Goal: Information Seeking & Learning: Learn about a topic

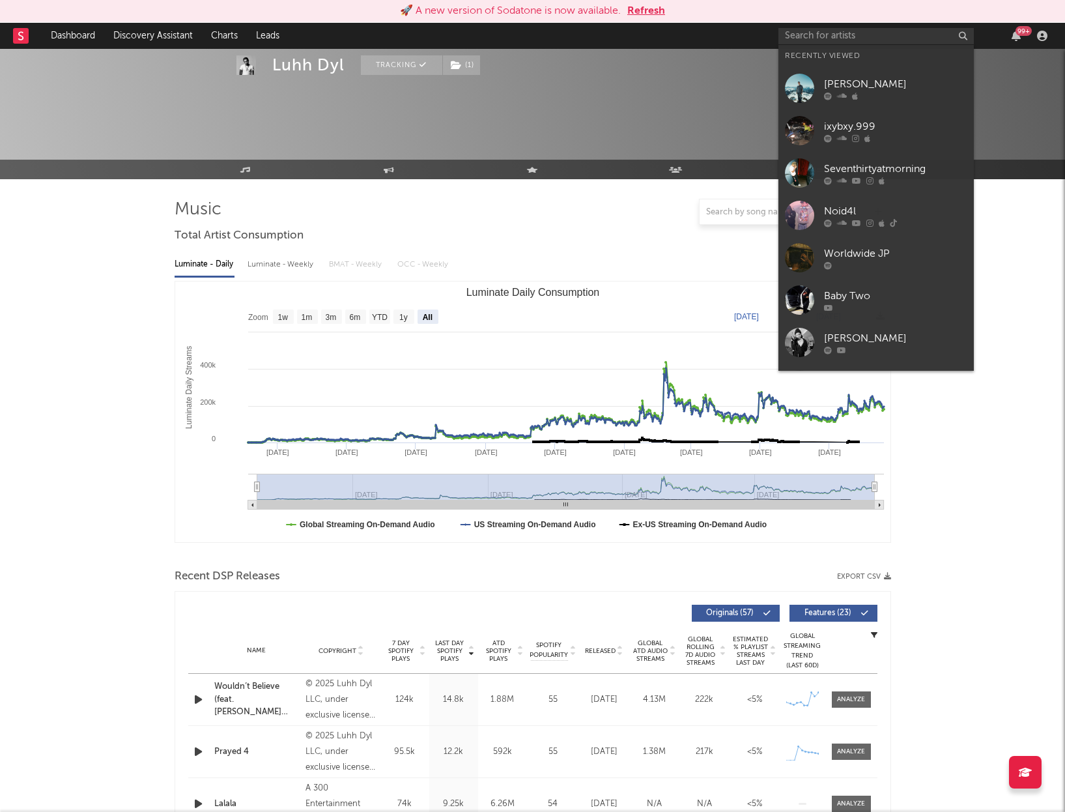
select select "All"
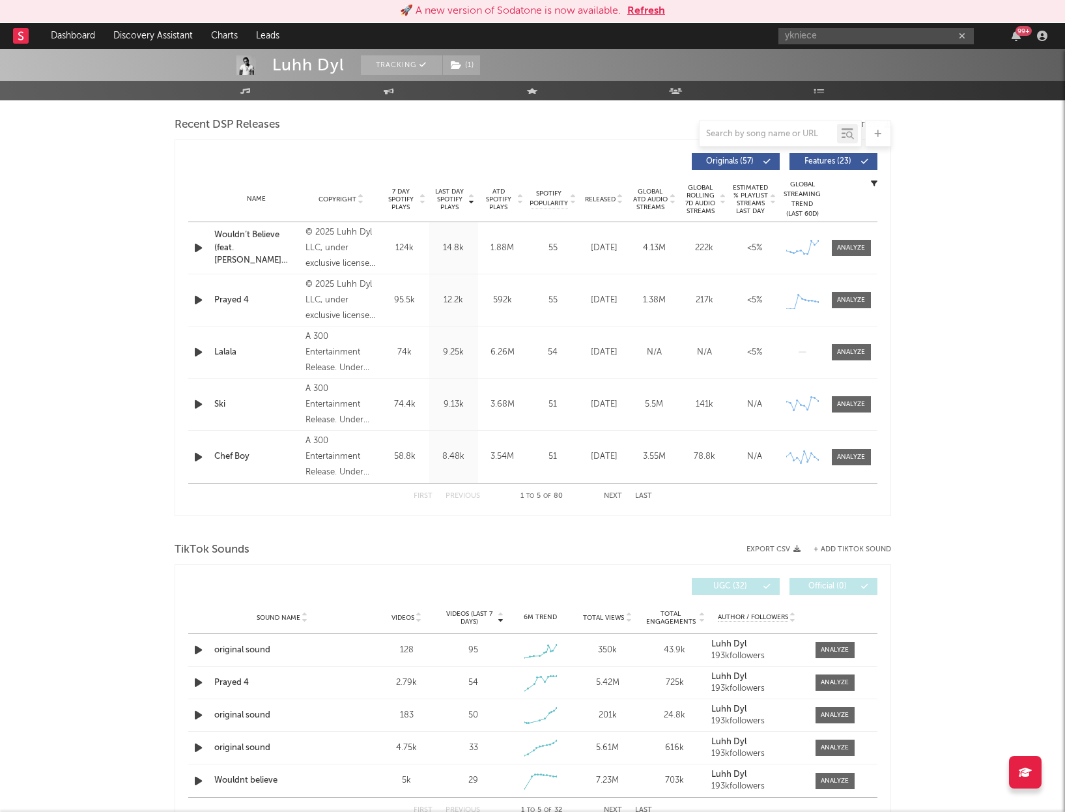
click at [853, 36] on input "ykniece" at bounding box center [875, 36] width 195 height 16
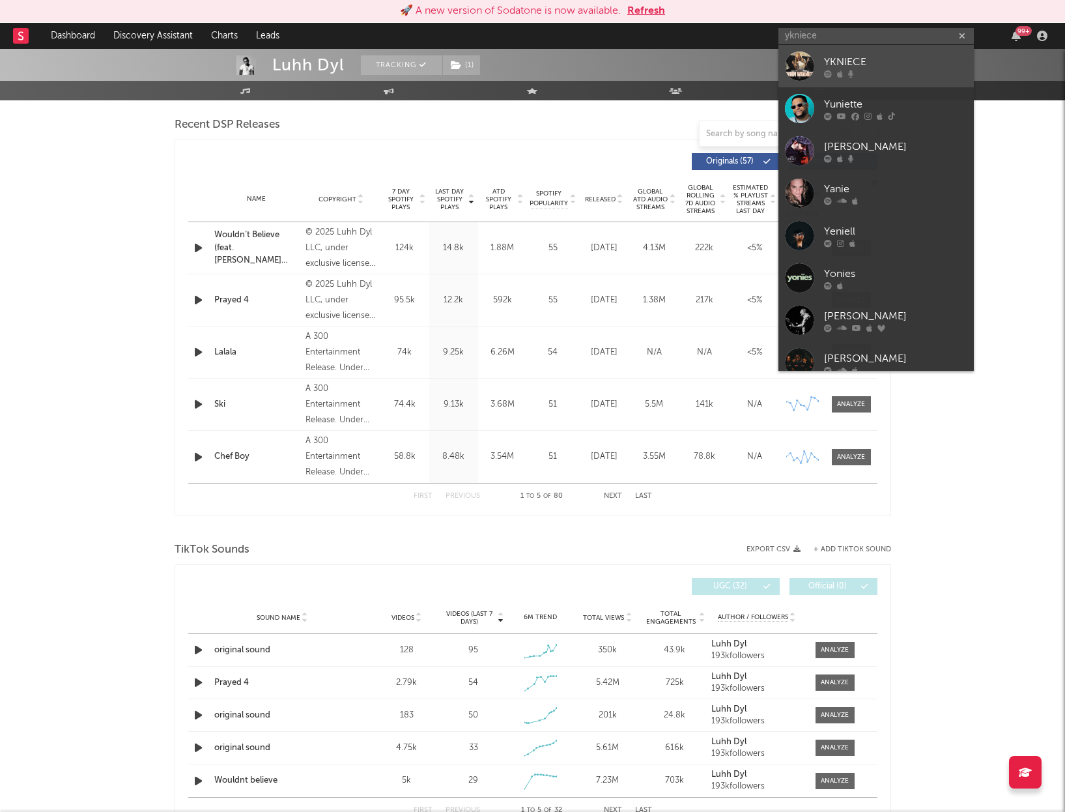
type input "ykniece"
click at [855, 70] on div at bounding box center [895, 74] width 143 height 8
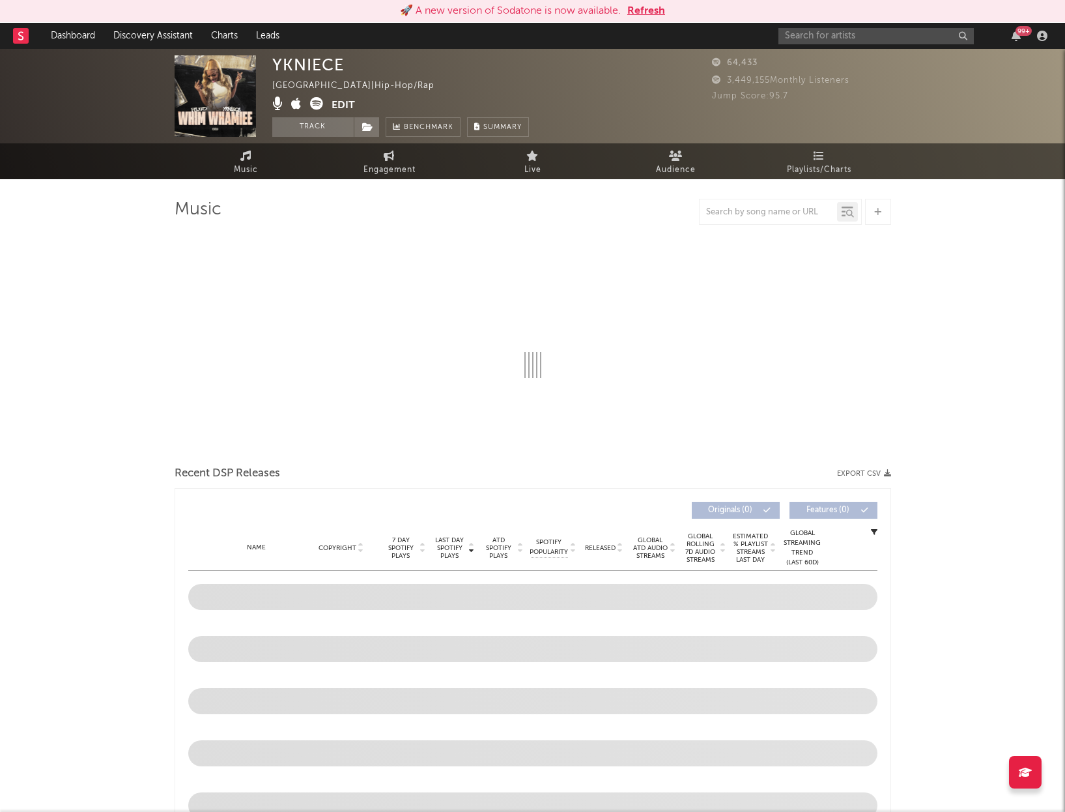
select select "1w"
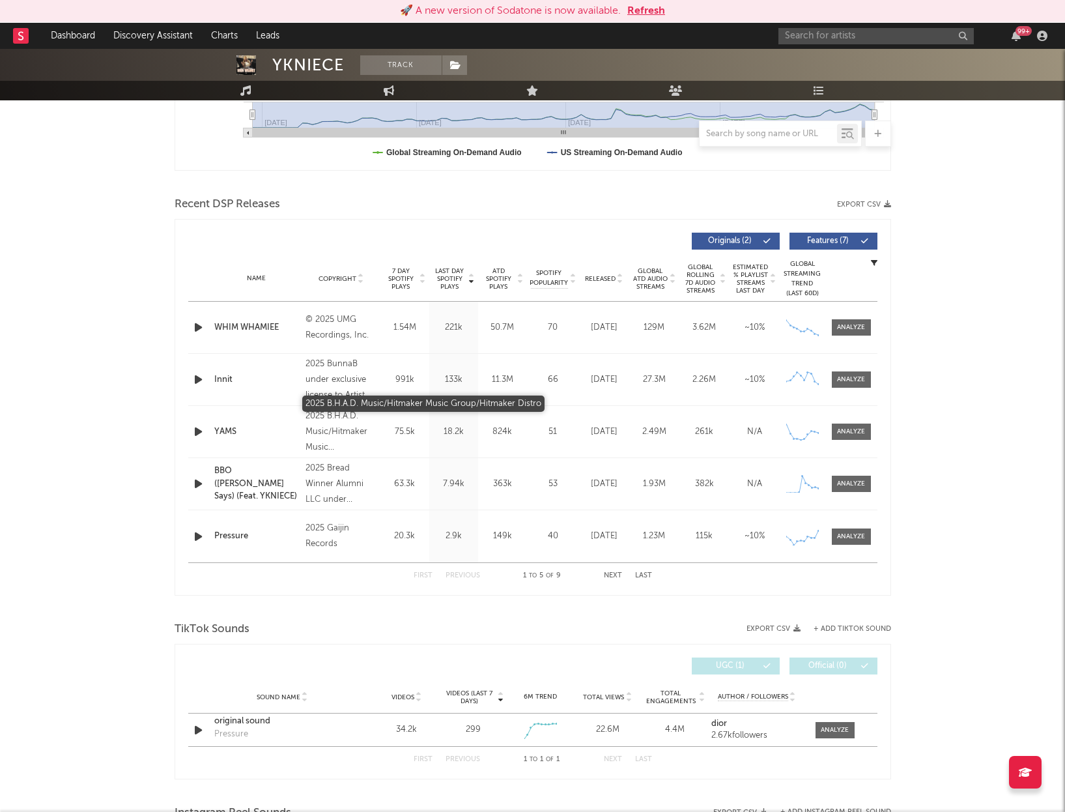
scroll to position [368, 0]
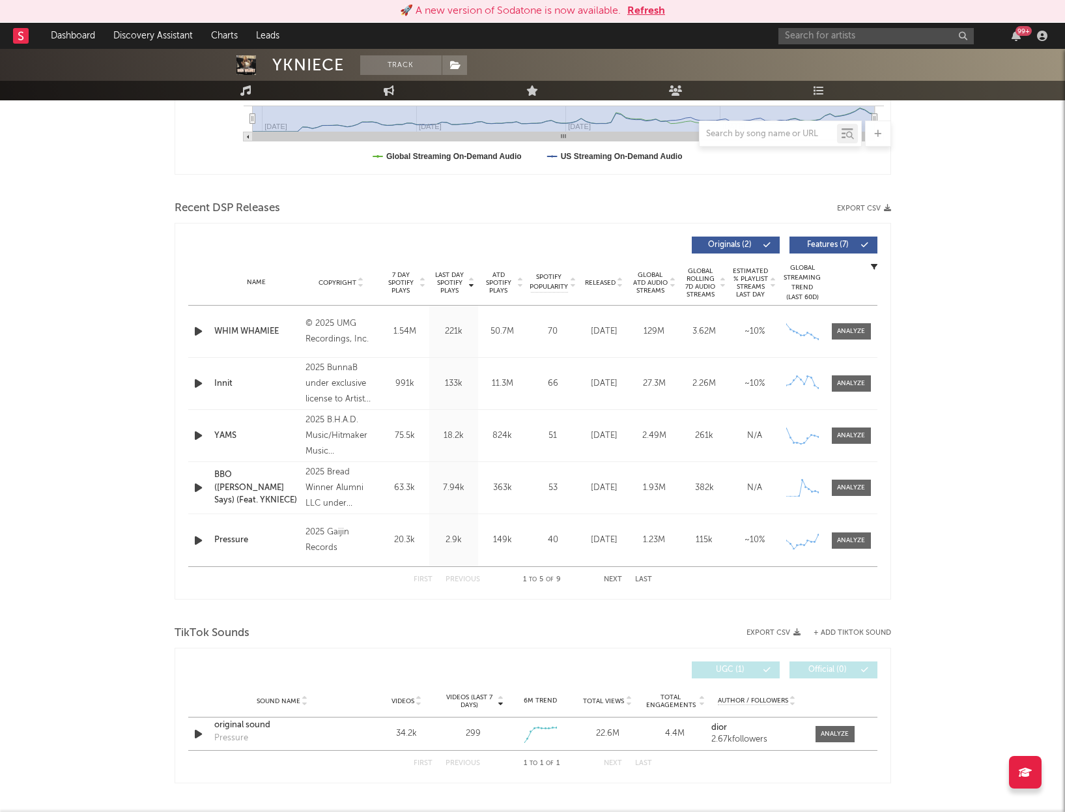
click at [826, 242] on span "Features ( 7 )" at bounding box center [828, 245] width 60 height 8
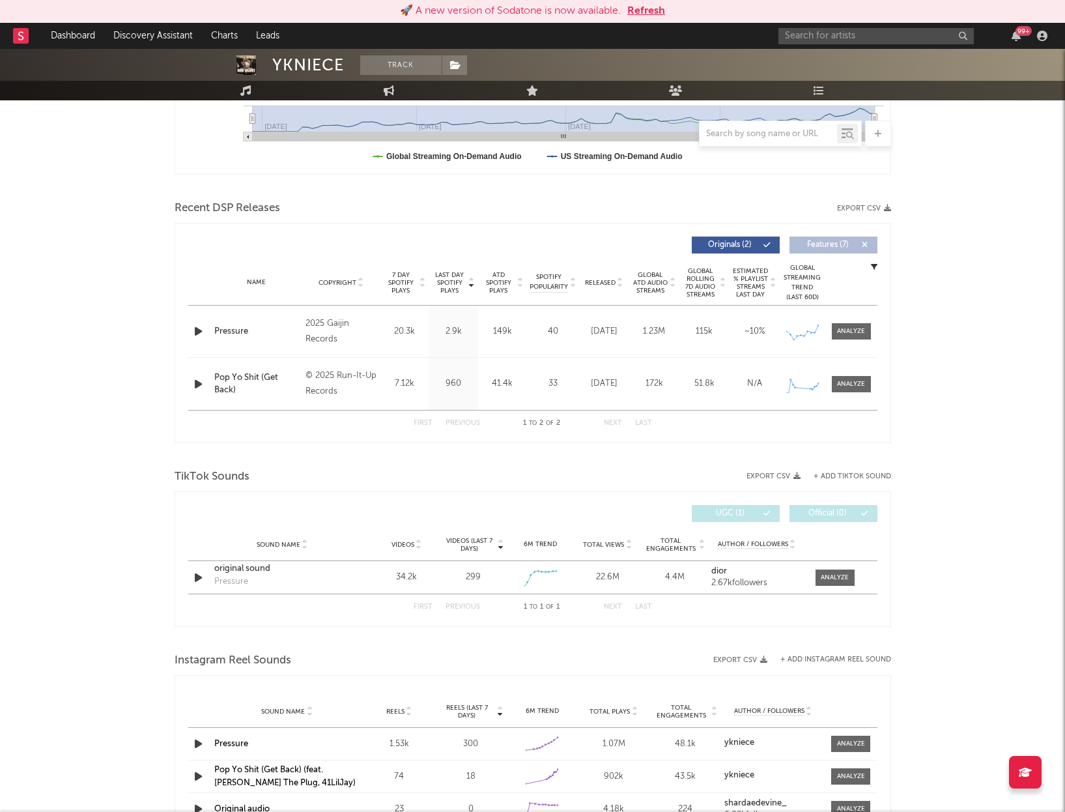
click at [853, 242] on span "Features ( 7 )" at bounding box center [828, 245] width 60 height 8
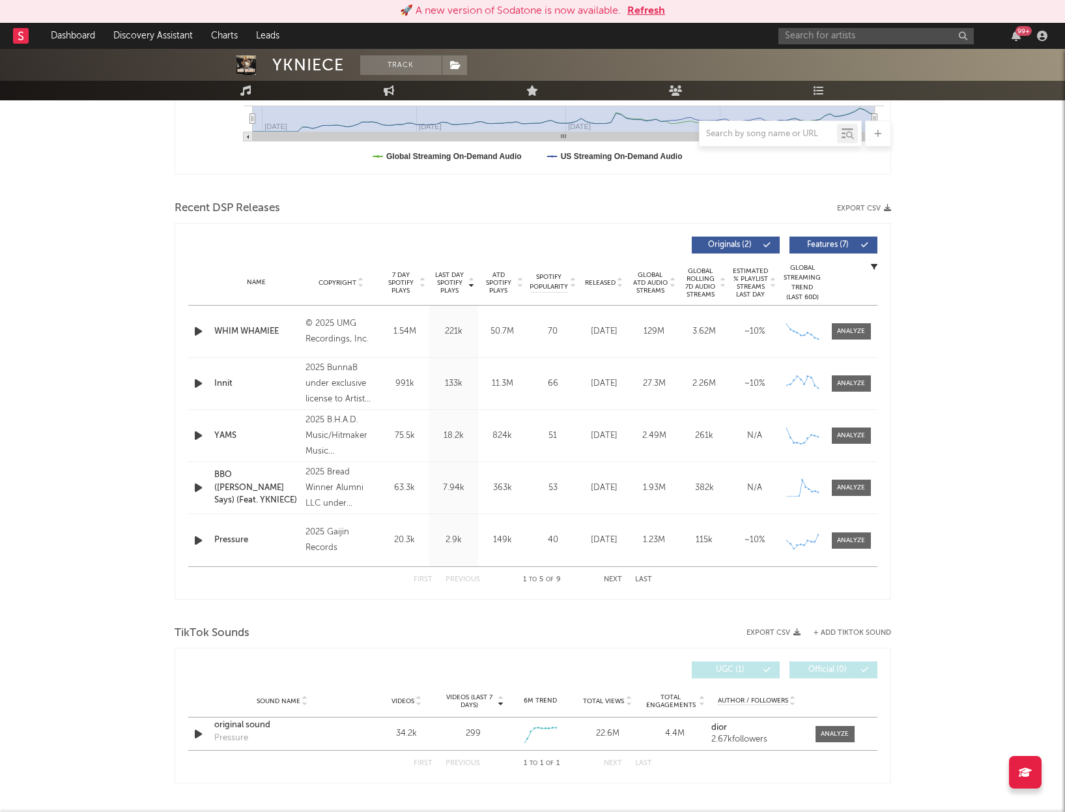
click at [852, 242] on span "Features ( 7 )" at bounding box center [828, 245] width 60 height 8
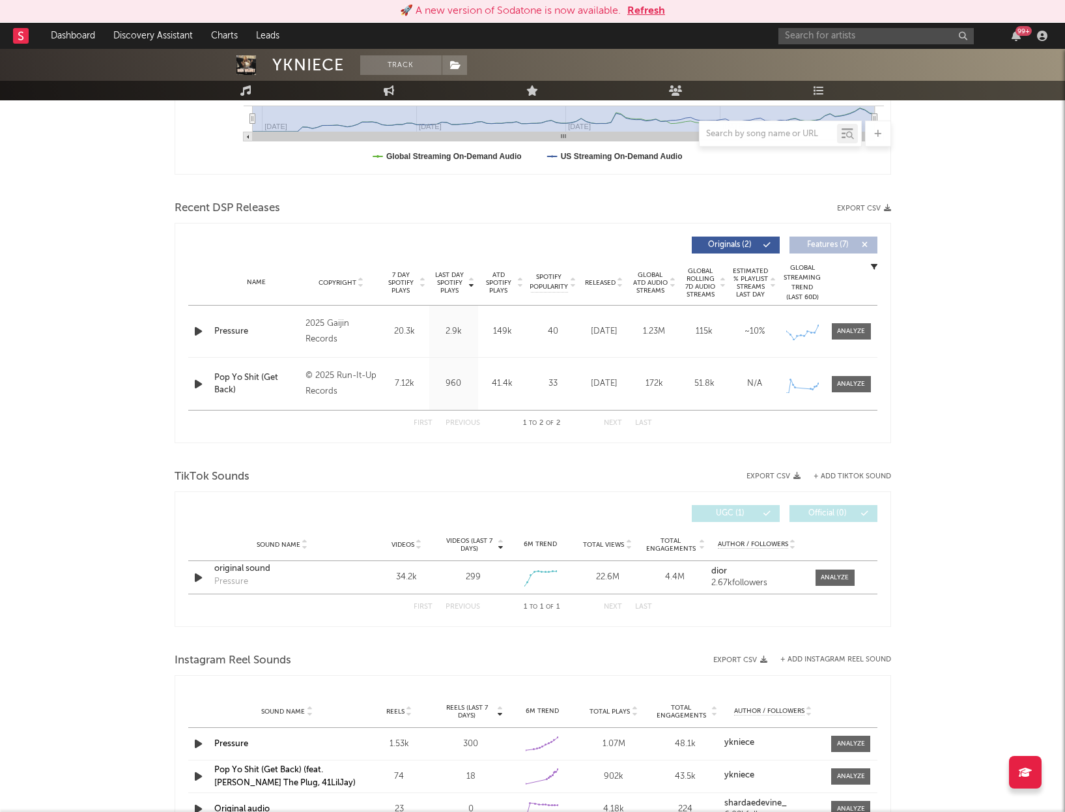
click at [851, 242] on span "Features ( 7 )" at bounding box center [828, 245] width 60 height 8
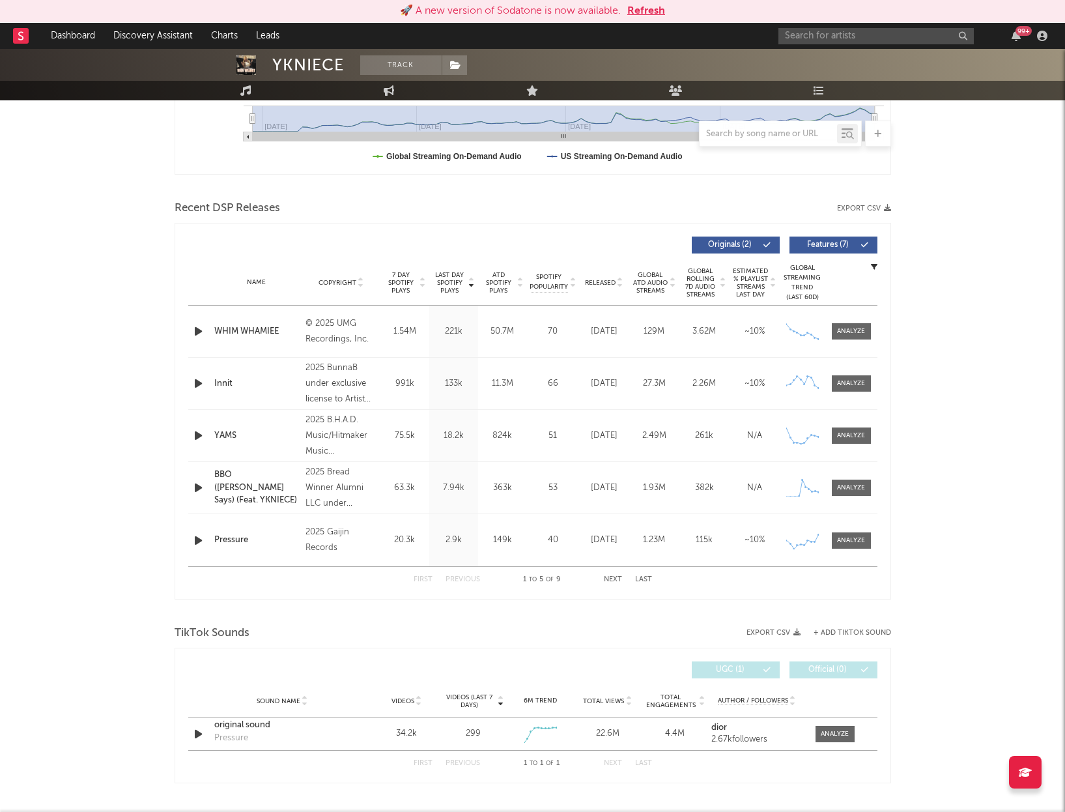
click at [848, 244] on span "Features ( 7 )" at bounding box center [828, 245] width 60 height 8
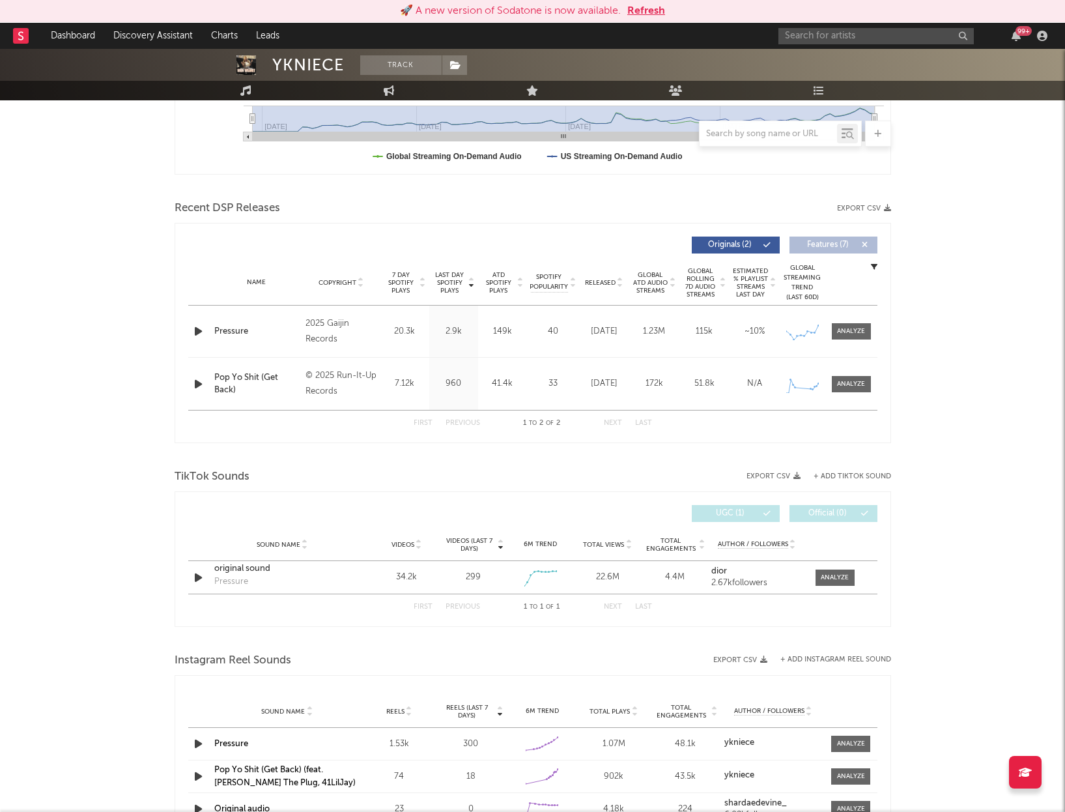
click at [848, 246] on span "Features ( 7 )" at bounding box center [828, 245] width 60 height 8
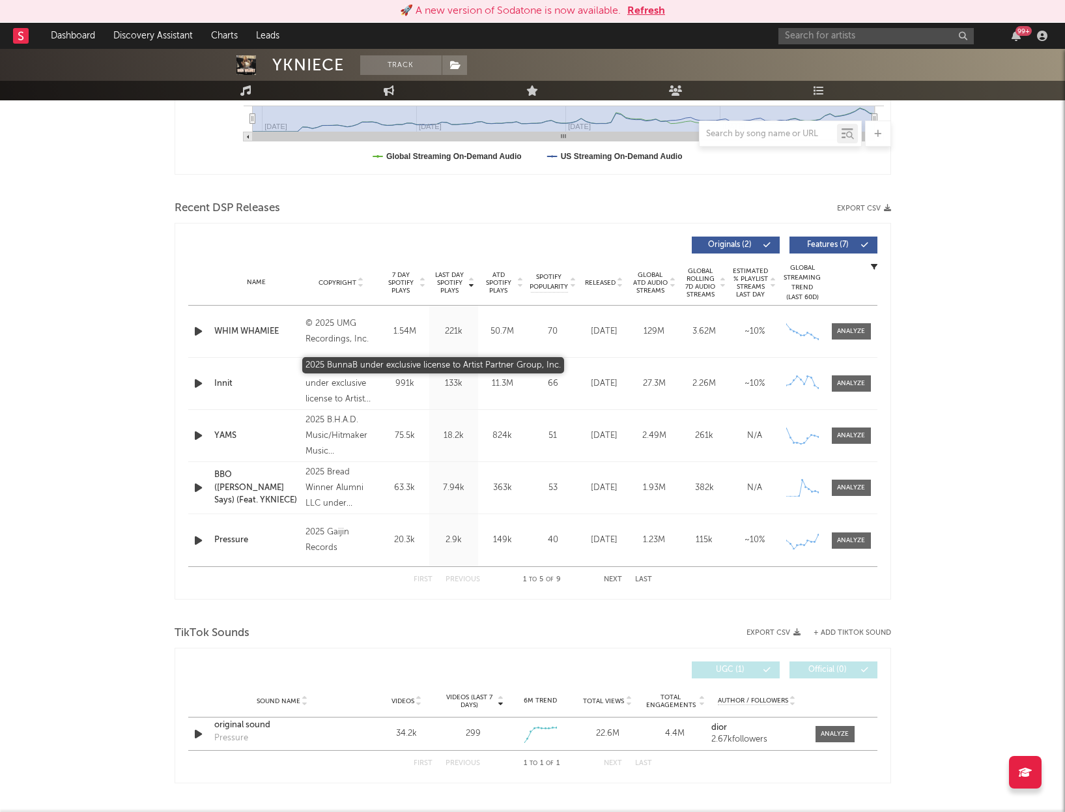
click at [360, 373] on div "2025 BunnaB under exclusive license to Artist Partner Group, Inc." at bounding box center [340, 383] width 71 height 47
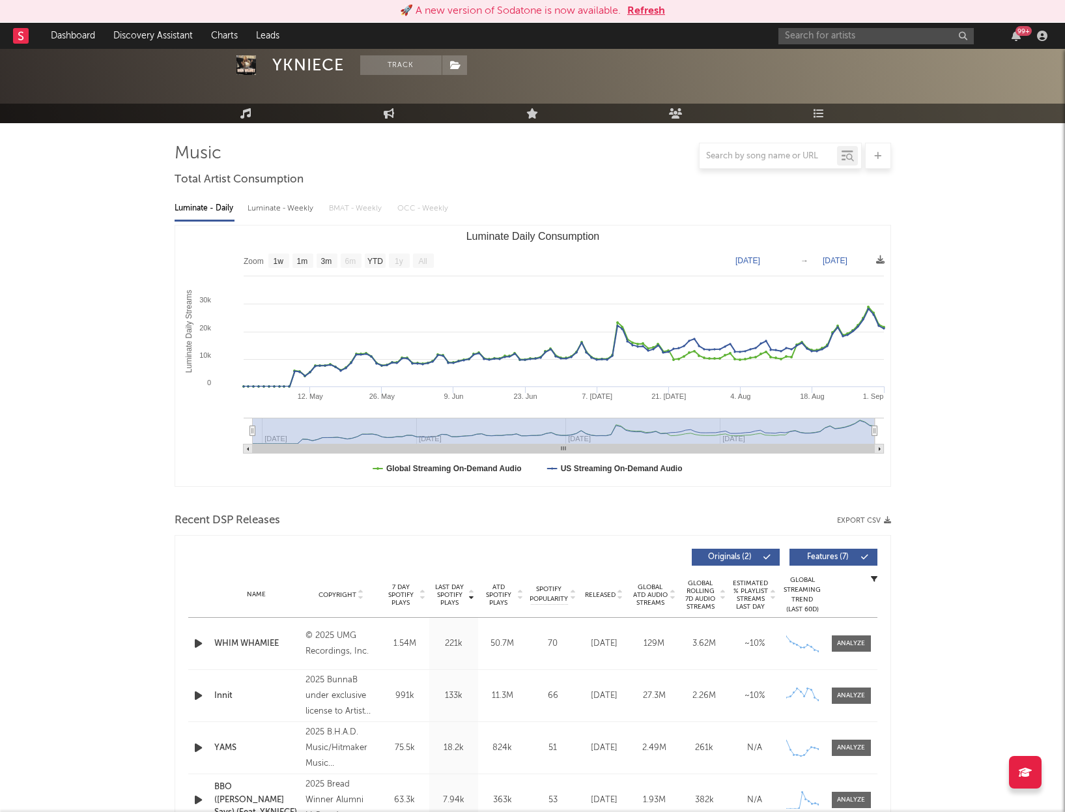
scroll to position [0, 0]
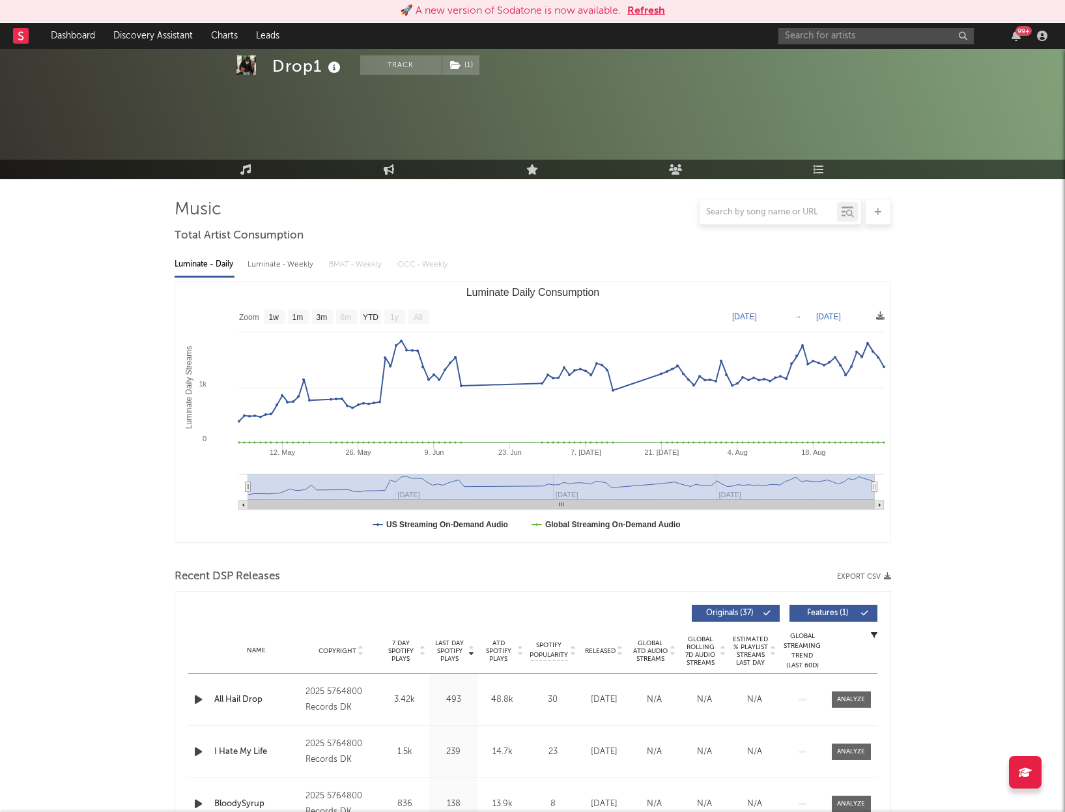
select select "1w"
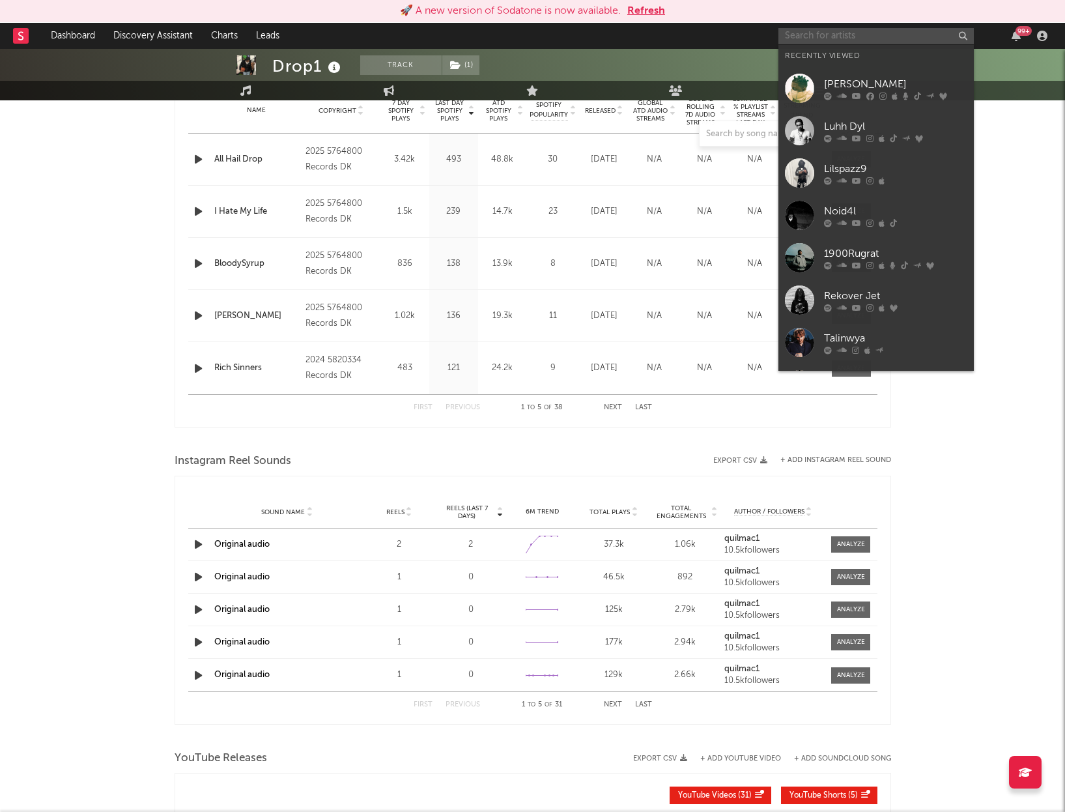
click at [811, 33] on input "text" at bounding box center [875, 36] width 195 height 16
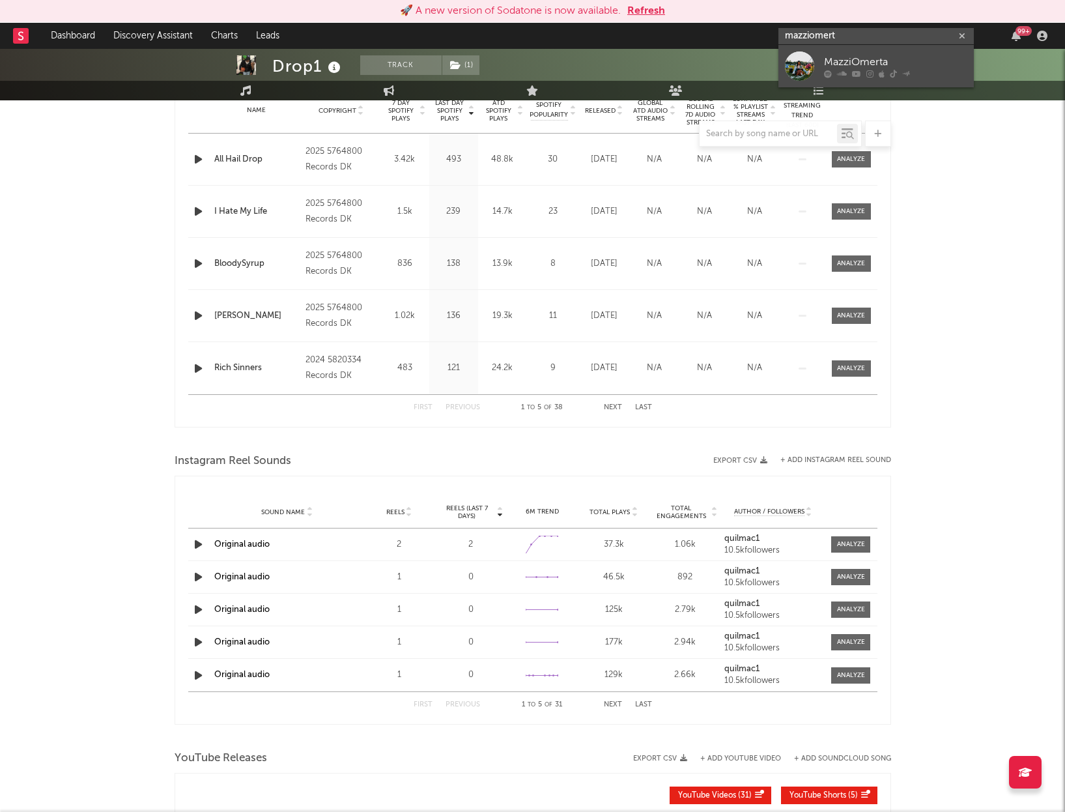
type input "mazziomert"
click at [830, 55] on div "MazziOmerta" at bounding box center [895, 62] width 143 height 16
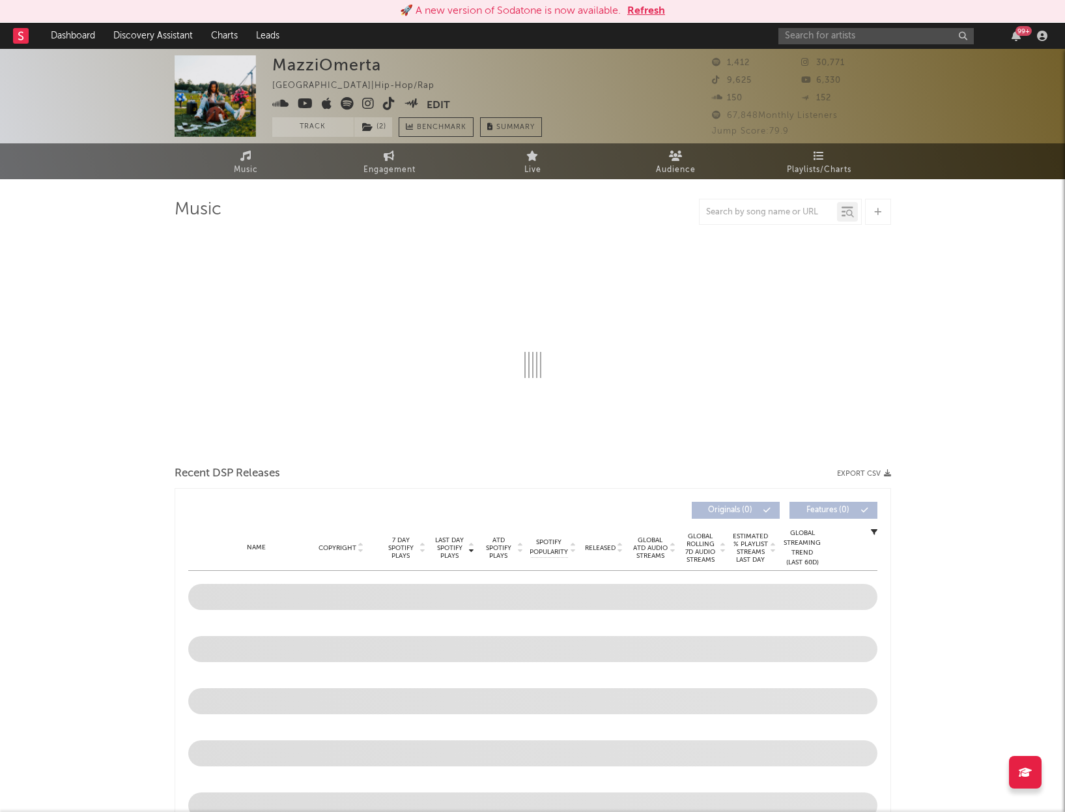
select select "6m"
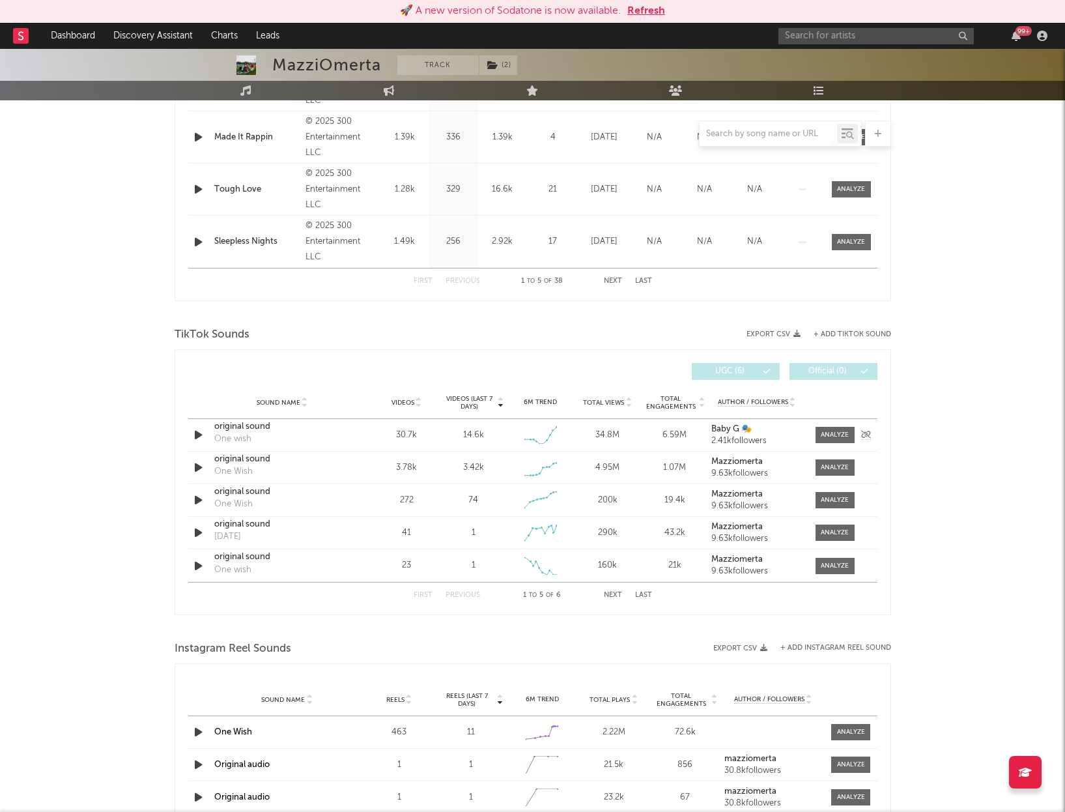
scroll to position [673, 0]
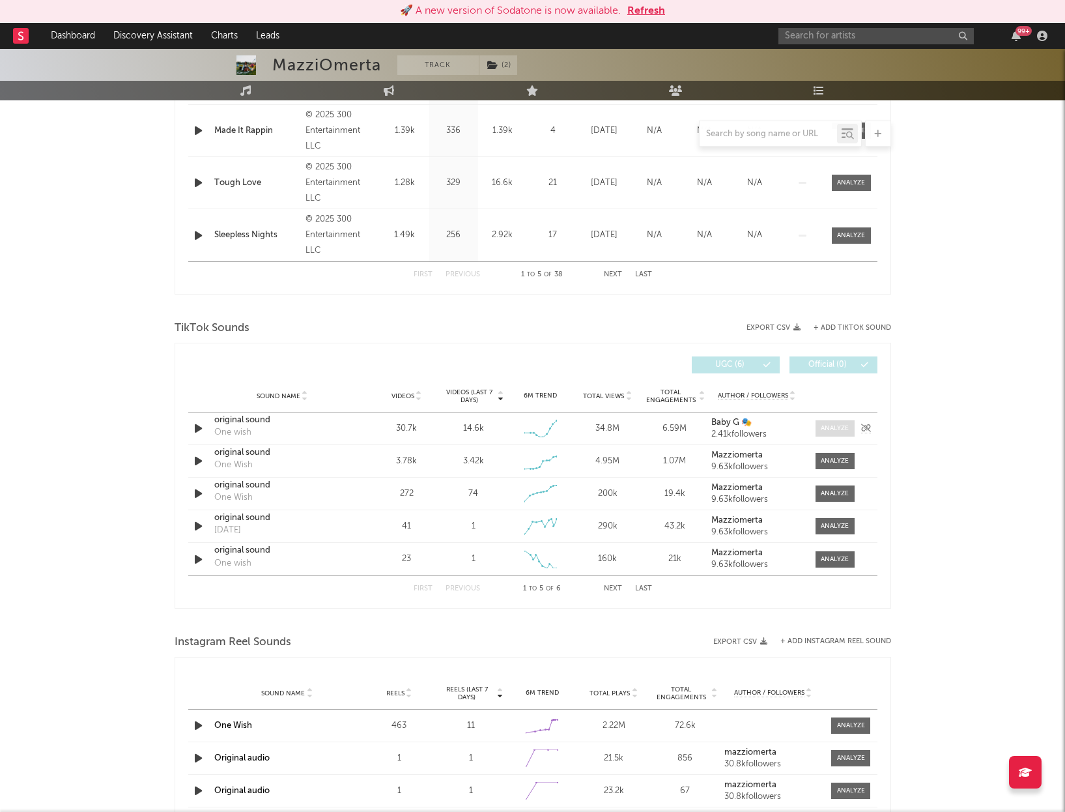
click at [823, 427] on div at bounding box center [835, 428] width 28 height 10
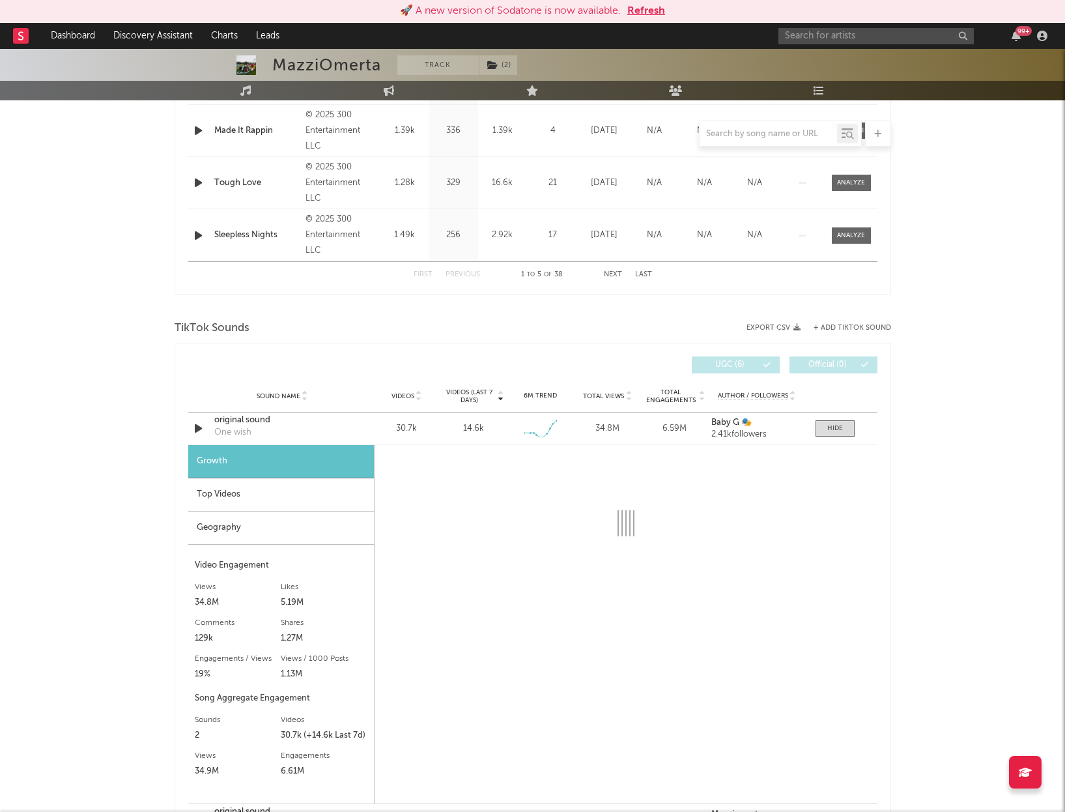
select select "6m"
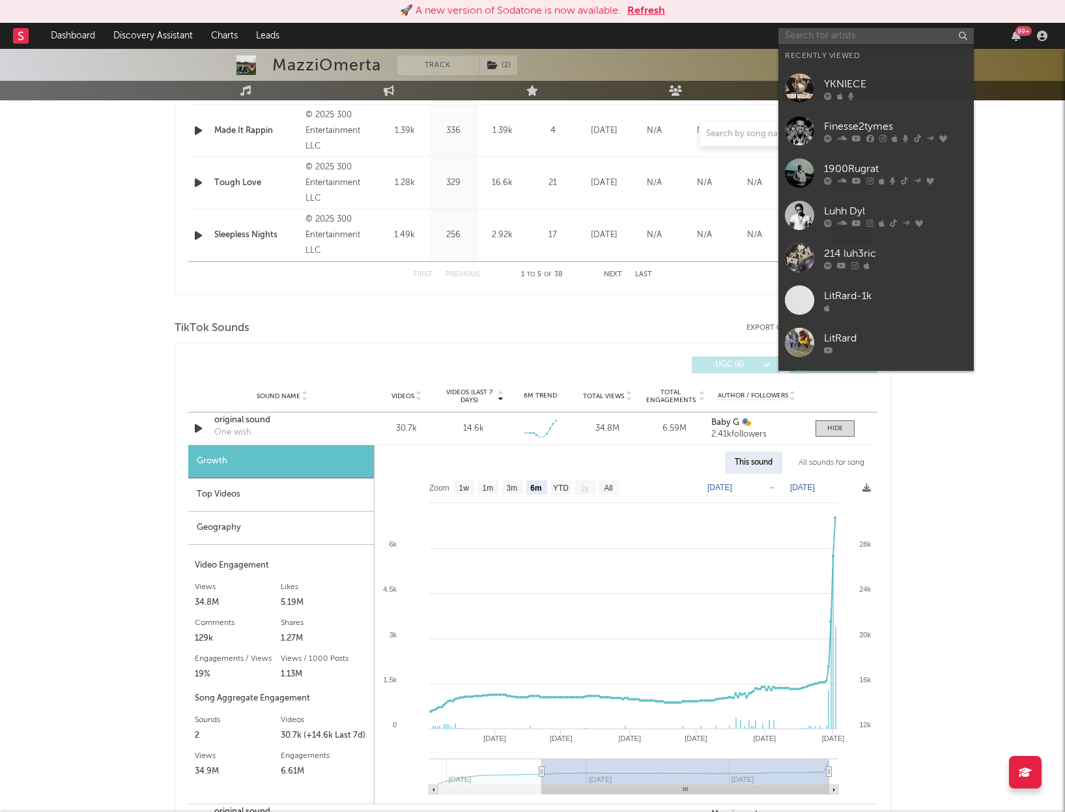
click at [836, 34] on input "text" at bounding box center [875, 36] width 195 height 16
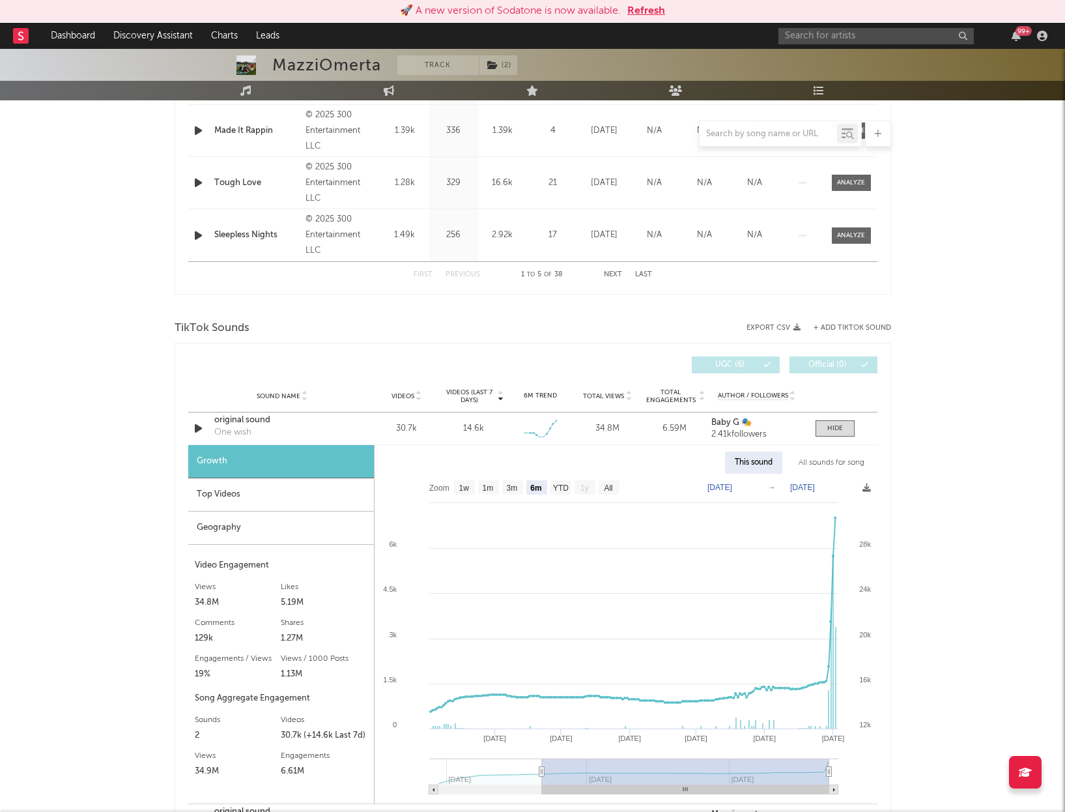
click at [988, 368] on div "MazziOmerta Track ( 2 ) United States | Hip-Hop/Rap Edit Track ( 2 ) Benchmark …" at bounding box center [532, 539] width 1065 height 2327
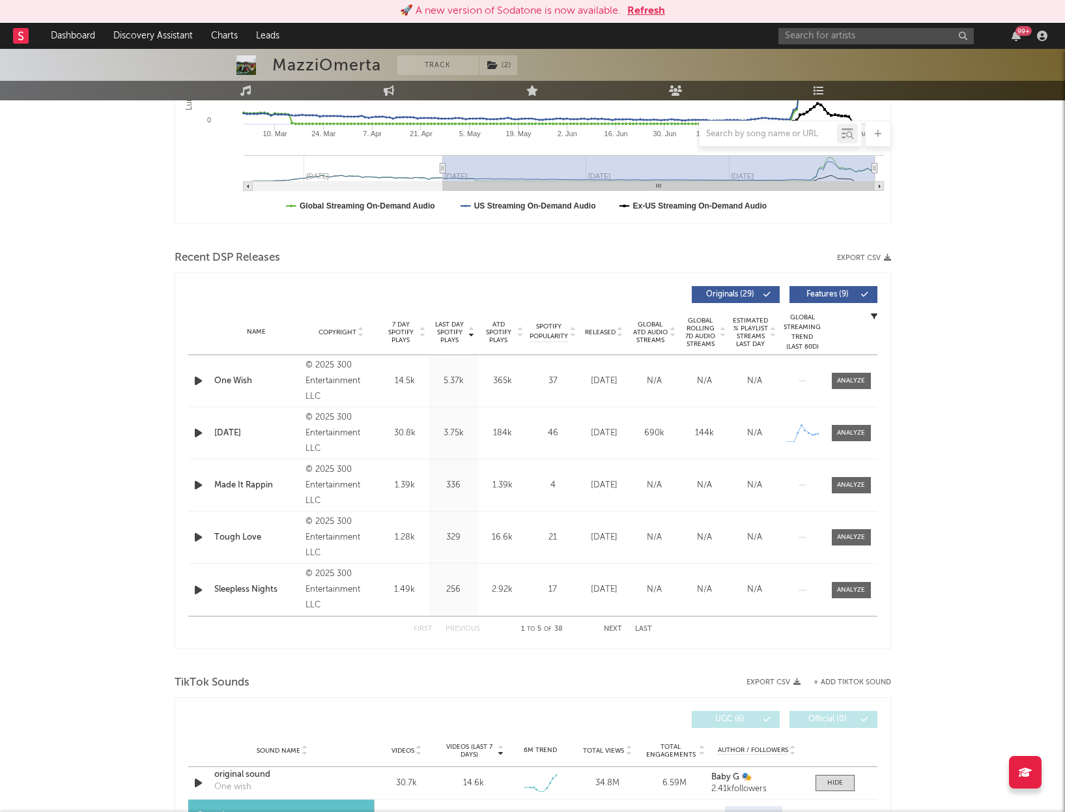
scroll to position [313, 0]
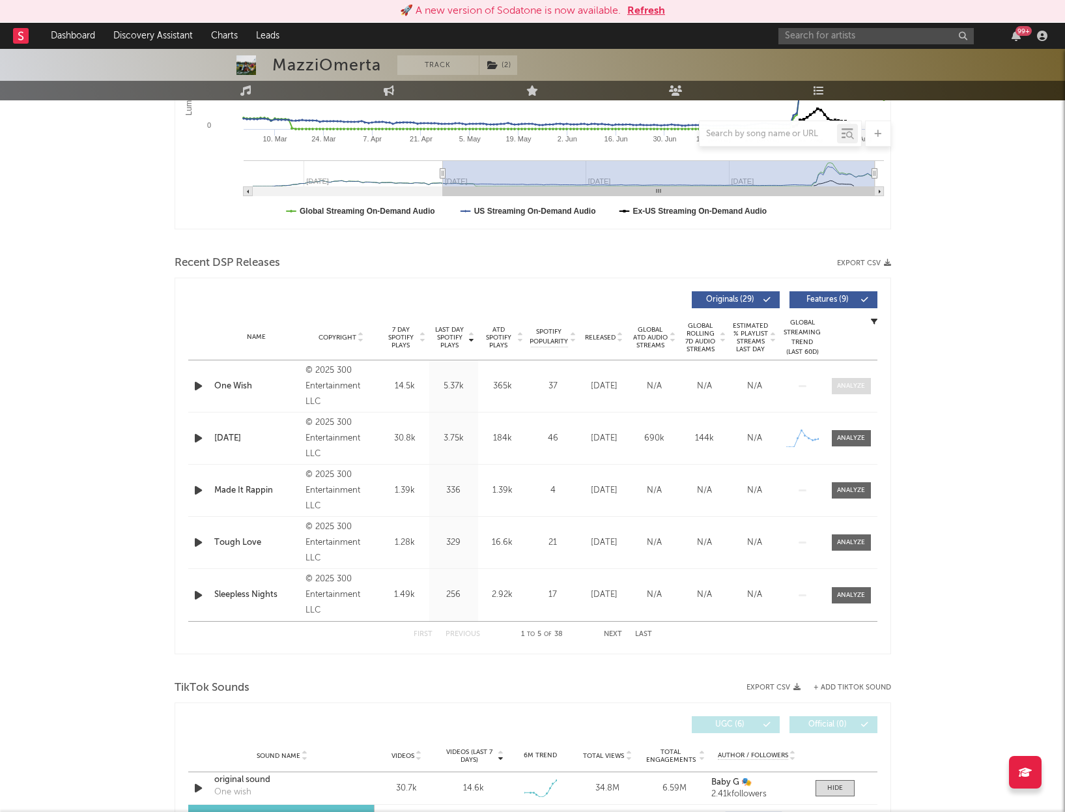
click at [843, 384] on div at bounding box center [851, 386] width 28 height 10
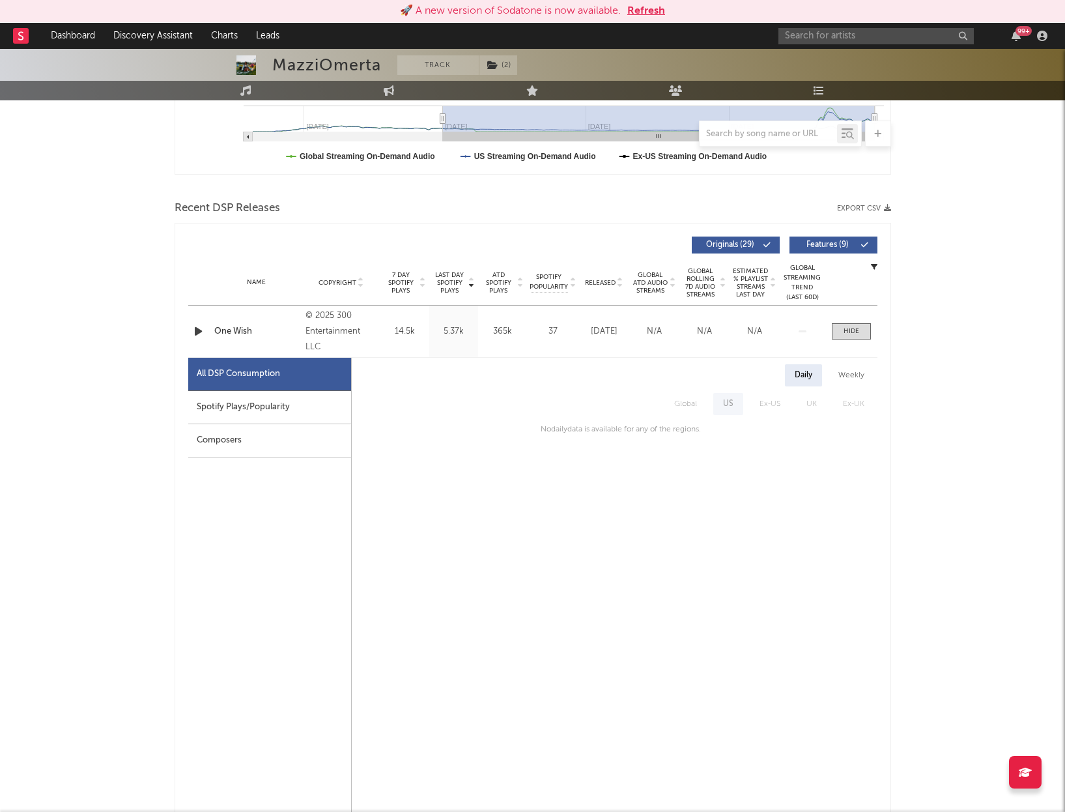
scroll to position [393, 0]
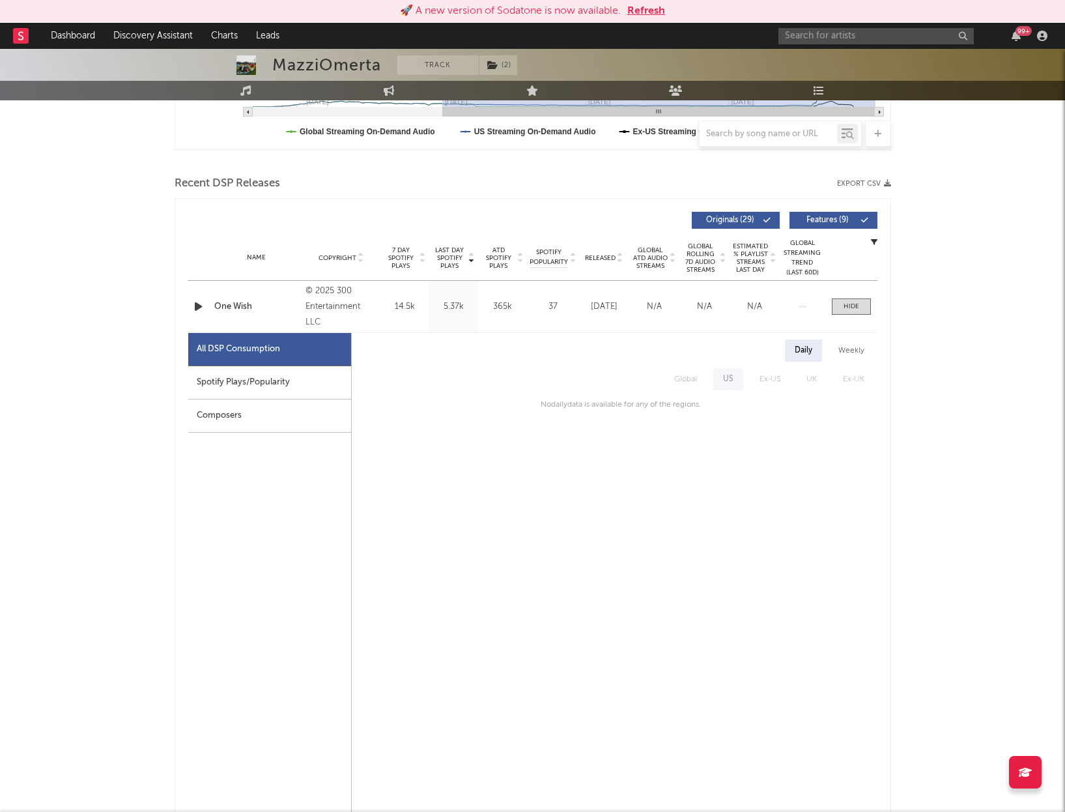
click at [856, 354] on div "Weekly" at bounding box center [851, 350] width 46 height 22
click at [806, 350] on div "Daily" at bounding box center [803, 350] width 37 height 22
click at [855, 38] on input "text" at bounding box center [875, 36] width 195 height 16
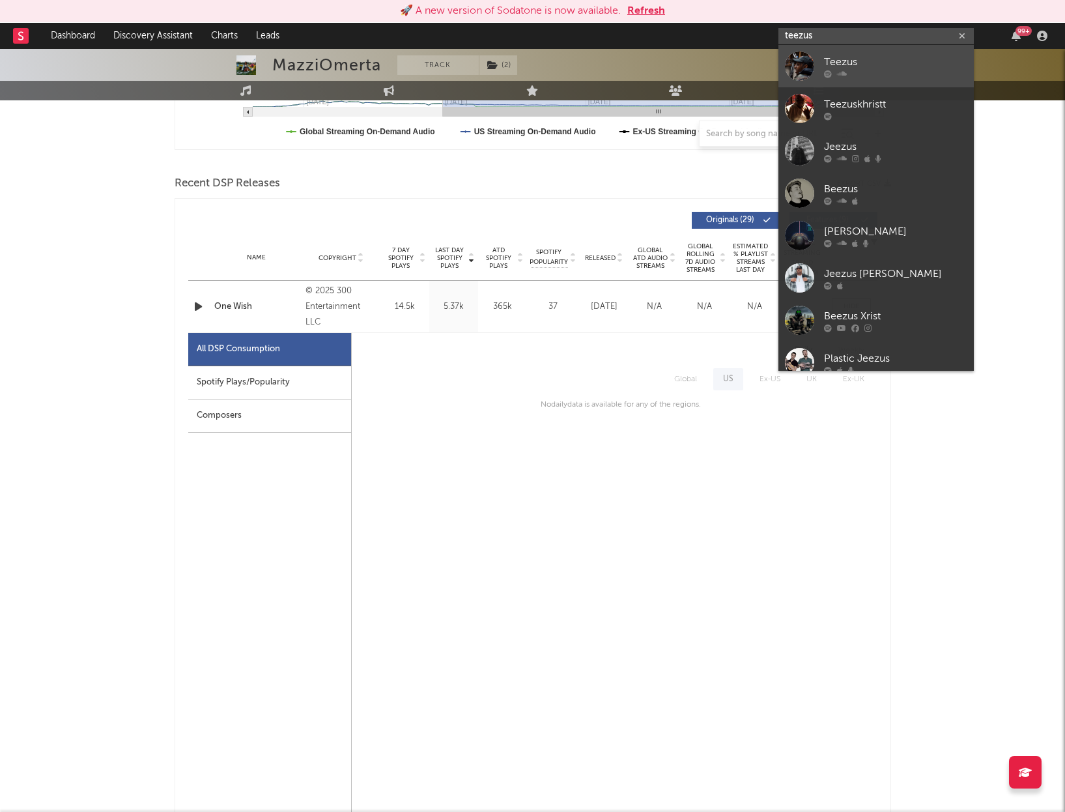
type input "teezus"
click at [862, 56] on div "Teezus" at bounding box center [895, 62] width 143 height 16
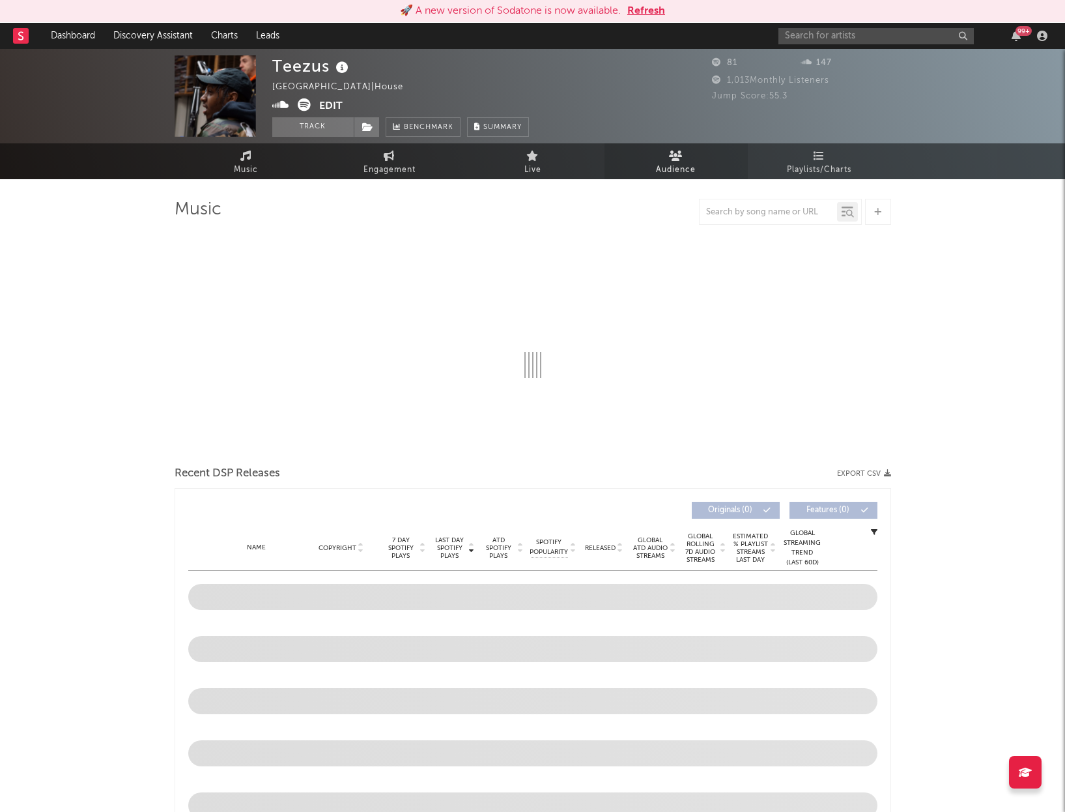
select select "6m"
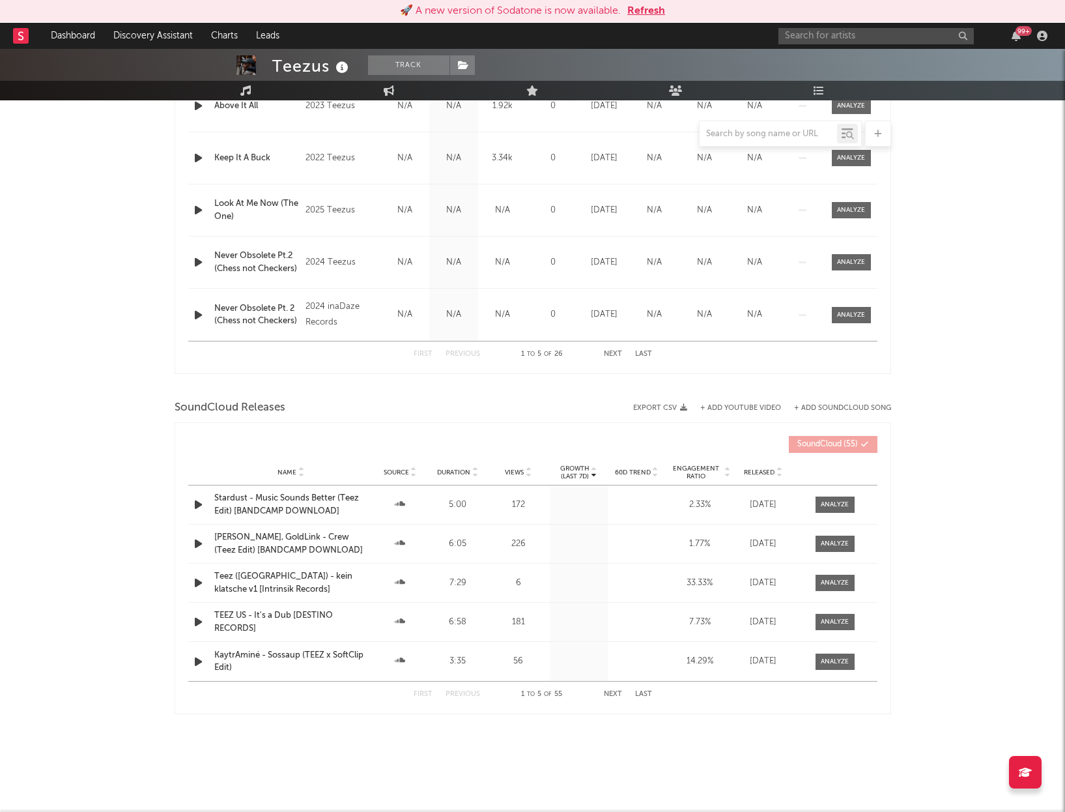
scroll to position [593, 0]
click at [883, 32] on input "text" at bounding box center [875, 36] width 195 height 16
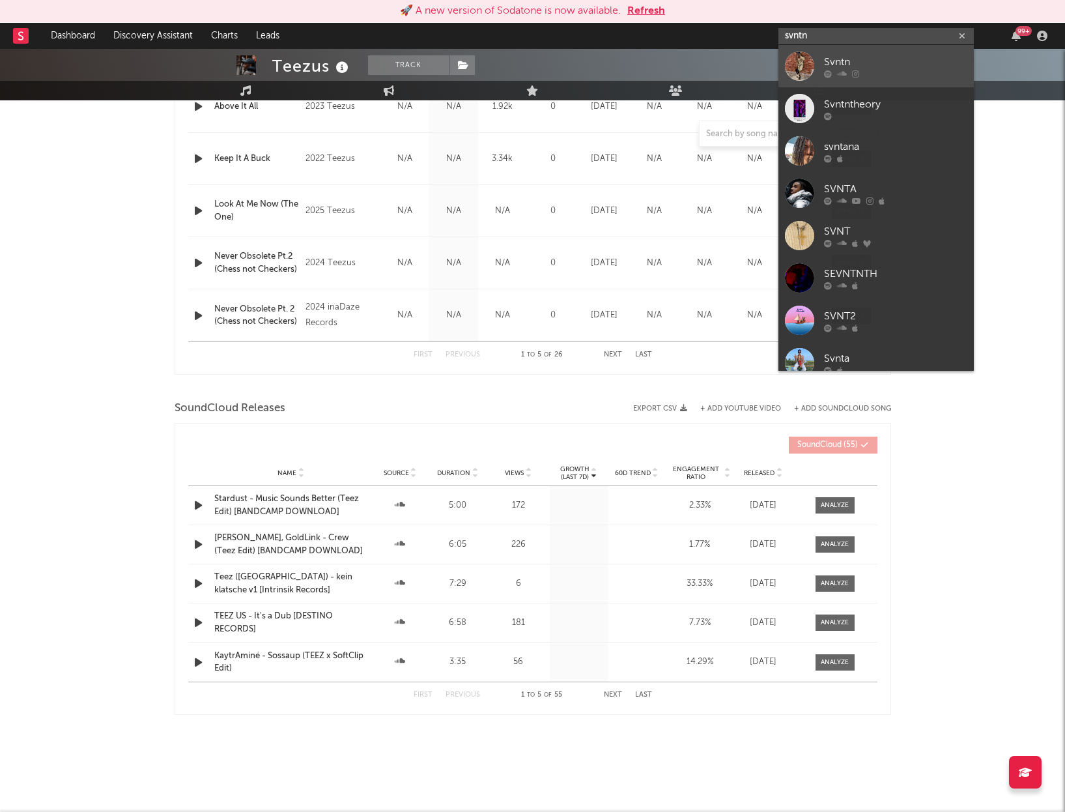
type input "svntn"
click at [894, 50] on link "Svntn" at bounding box center [875, 66] width 195 height 42
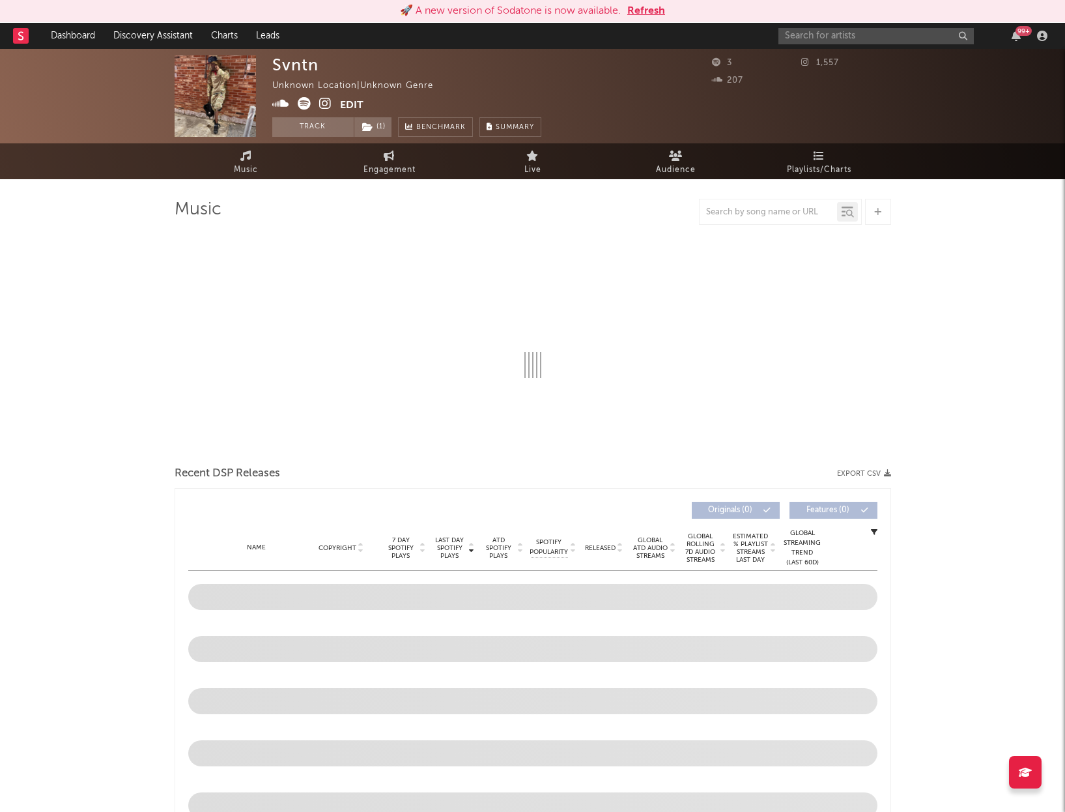
select select "1w"
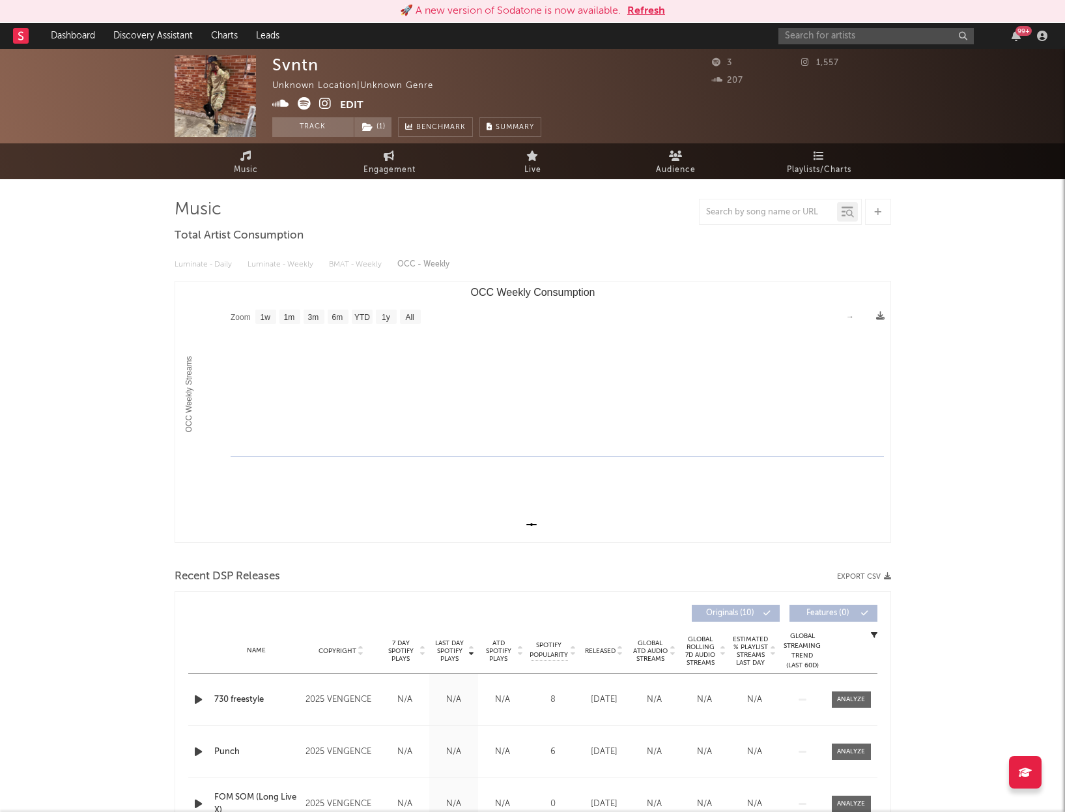
click at [576, 64] on div "Svntn Unknown Location | Unknown Genre Edit Track ( 1 ) Benchmark Summary" at bounding box center [483, 95] width 423 height 81
click at [606, 57] on div "Svntn Unknown Location | Unknown Genre Edit Track ( 1 ) Benchmark Summary" at bounding box center [483, 95] width 423 height 81
click at [824, 31] on input "text" at bounding box center [875, 36] width 195 height 16
click at [799, 35] on input "bbymahd" at bounding box center [875, 36] width 195 height 16
type input "bby mahd"
